Goal: Find specific page/section: Find specific page/section

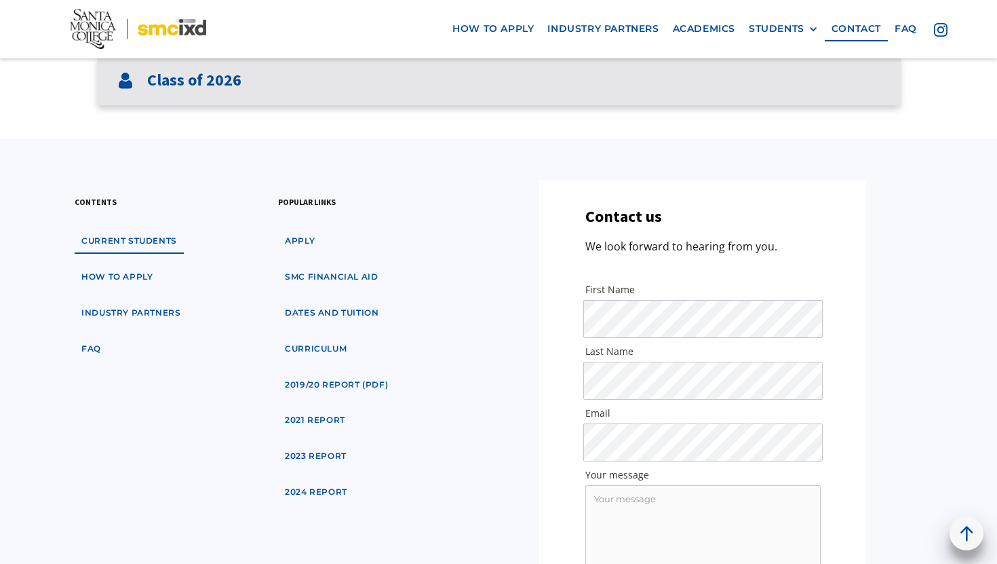
click at [453, 99] on div "Class of 2026" at bounding box center [499, 81] width 804 height 50
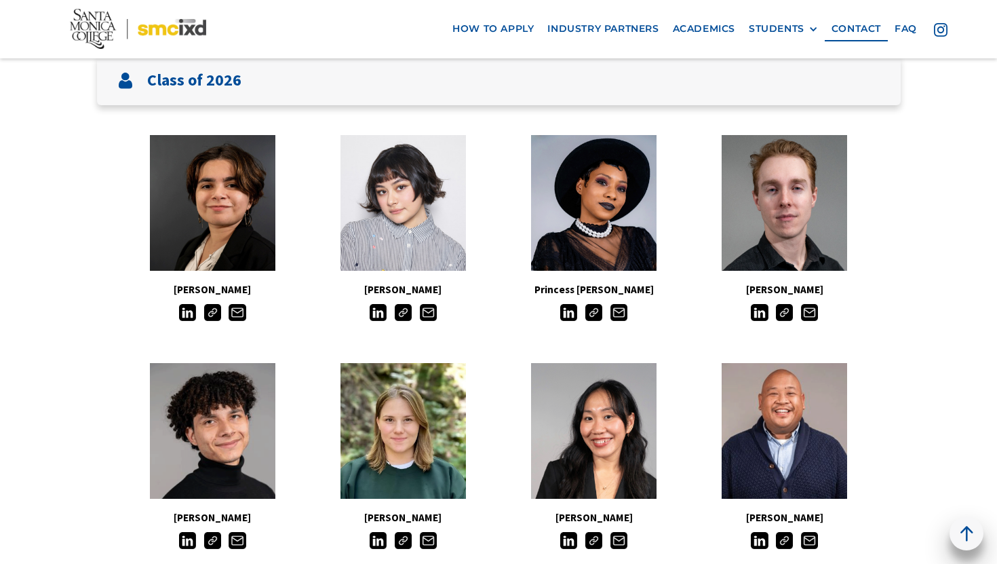
click at [591, 537] on img at bounding box center [594, 540] width 17 height 17
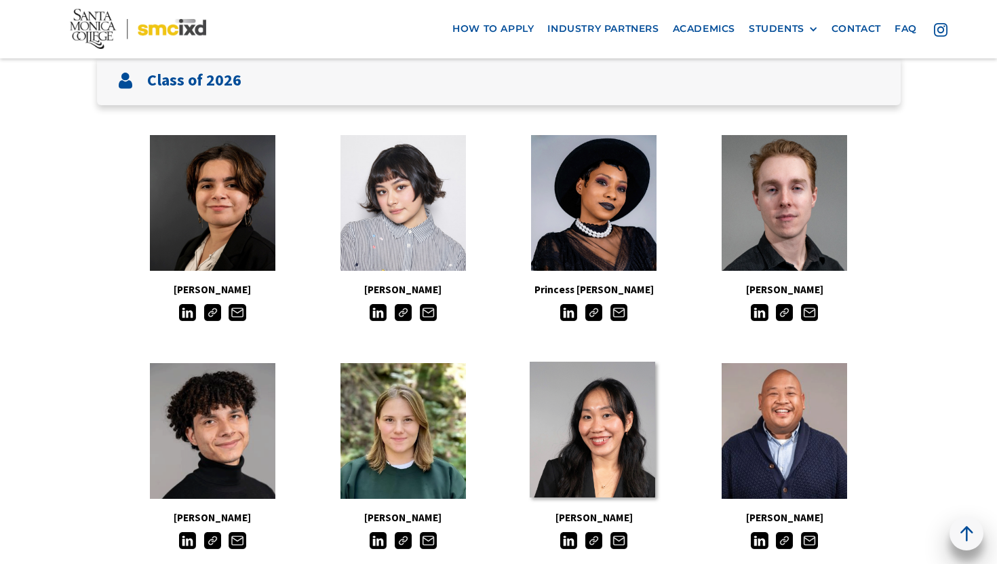
scroll to position [470, 0]
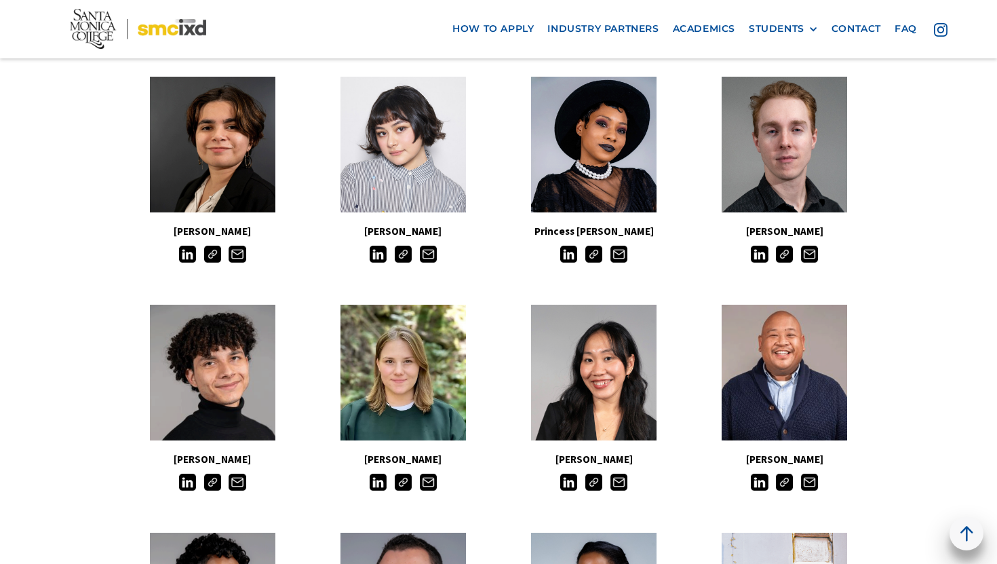
click at [597, 479] on img at bounding box center [594, 482] width 17 height 17
